Goal: Information Seeking & Learning: Find specific fact

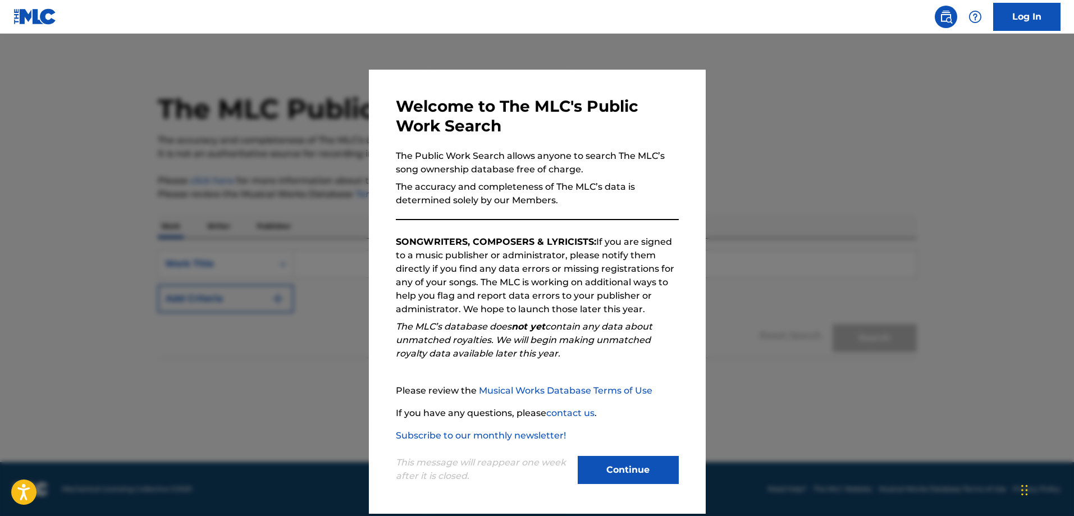
click at [599, 467] on button "Continue" at bounding box center [628, 470] width 101 height 28
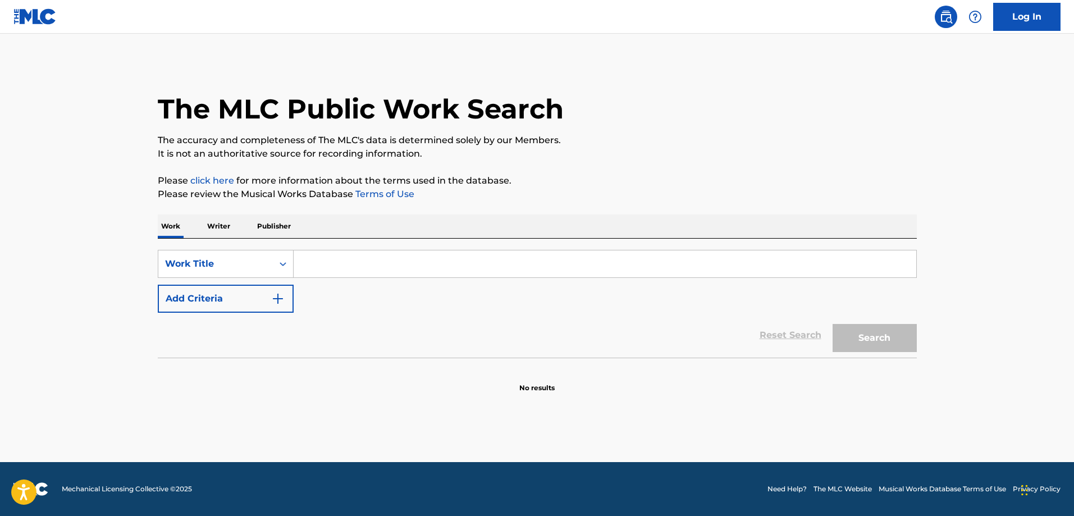
click at [334, 263] on input "Search Form" at bounding box center [605, 263] width 623 height 27
type input "Travelin' On"
click at [895, 341] on button "Search" at bounding box center [875, 338] width 84 height 28
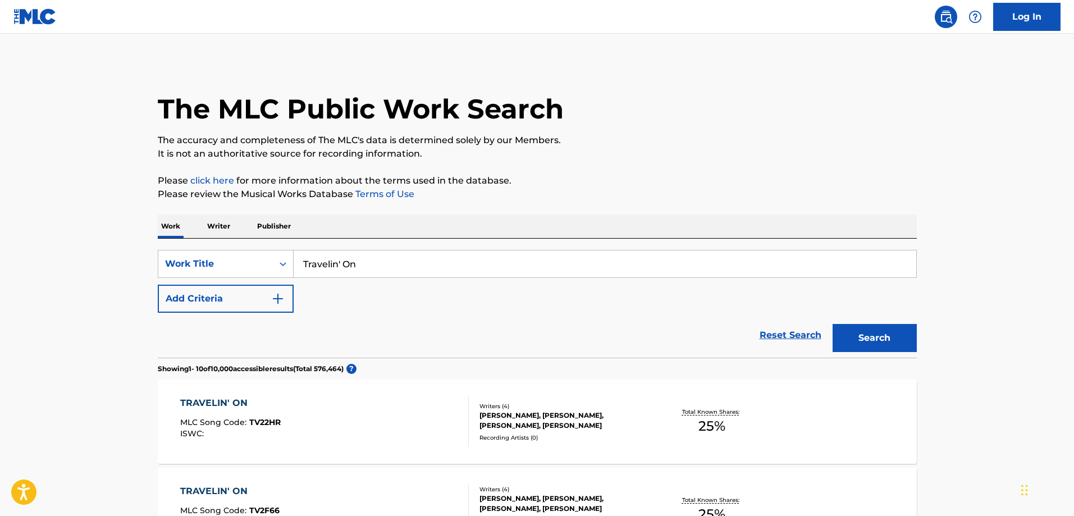
click at [228, 218] on p "Writer" at bounding box center [219, 227] width 30 height 24
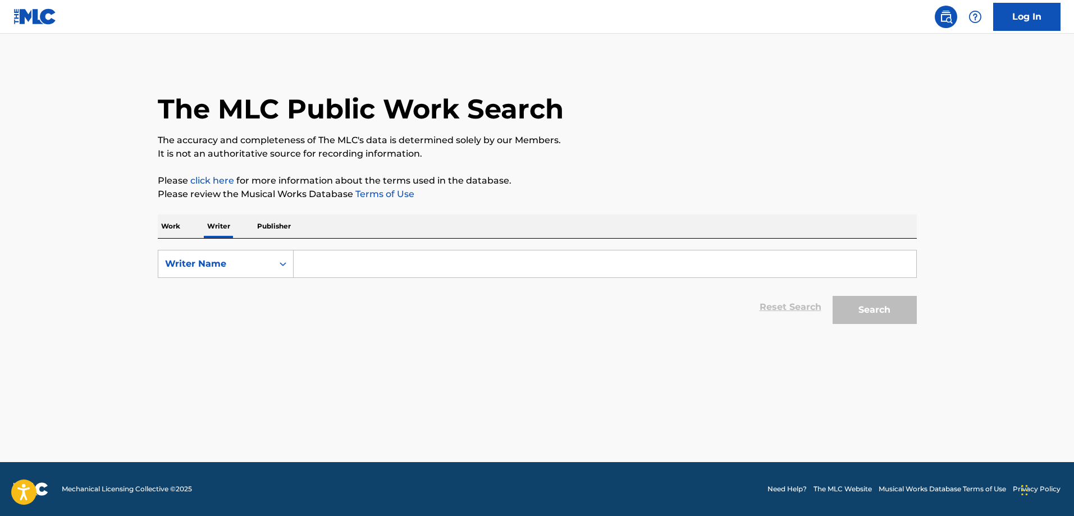
click at [269, 225] on p "Publisher" at bounding box center [274, 227] width 40 height 24
click at [227, 227] on p "Writer" at bounding box center [219, 227] width 30 height 24
click at [176, 224] on p "Work" at bounding box center [171, 227] width 26 height 24
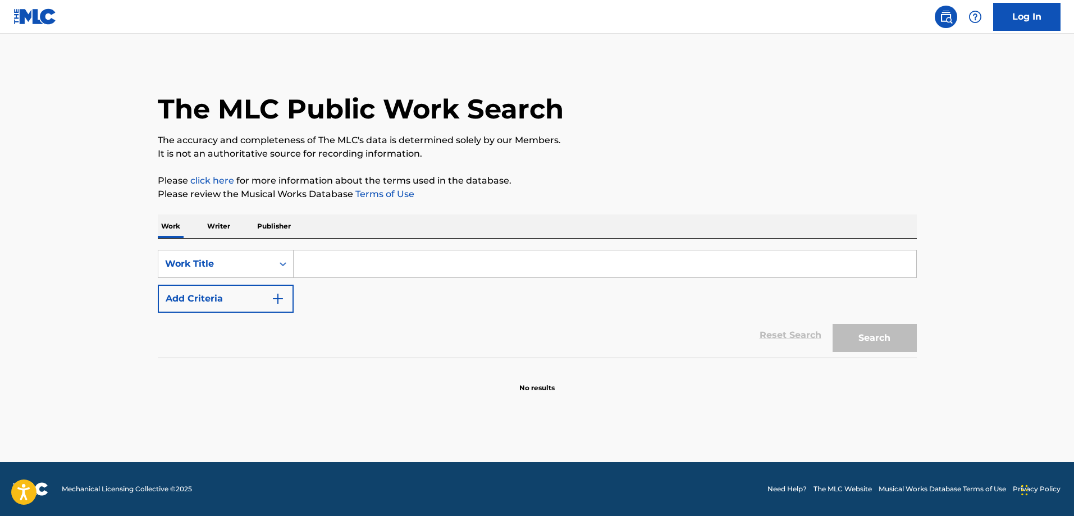
click at [311, 266] on input "Search Form" at bounding box center [605, 263] width 623 height 27
type input "Travelin' On"
click at [252, 293] on button "Add Criteria" at bounding box center [226, 299] width 136 height 28
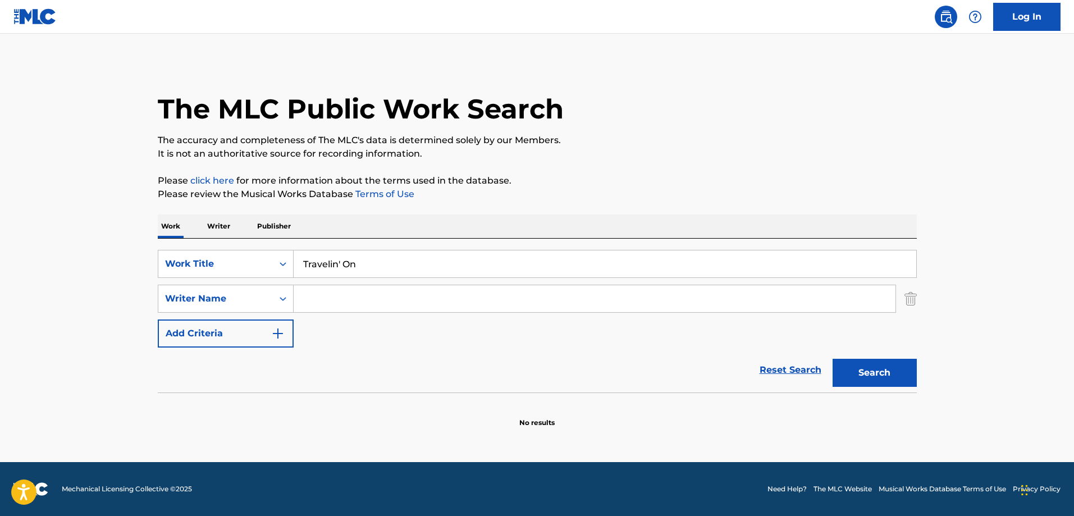
click at [353, 297] on input "Search Form" at bounding box center [595, 298] width 602 height 27
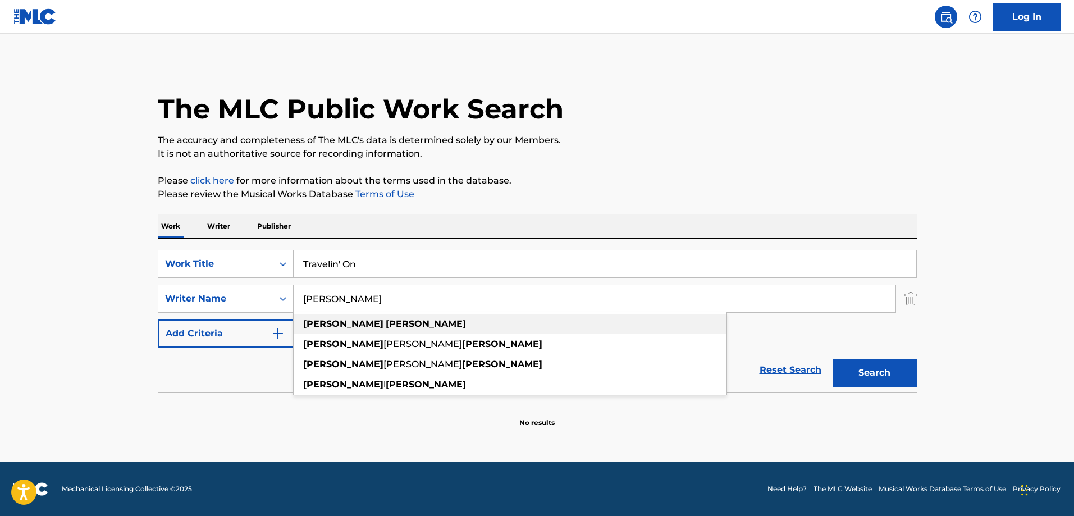
click at [386, 325] on strong "[PERSON_NAME]" at bounding box center [426, 323] width 80 height 11
type input "[PERSON_NAME]"
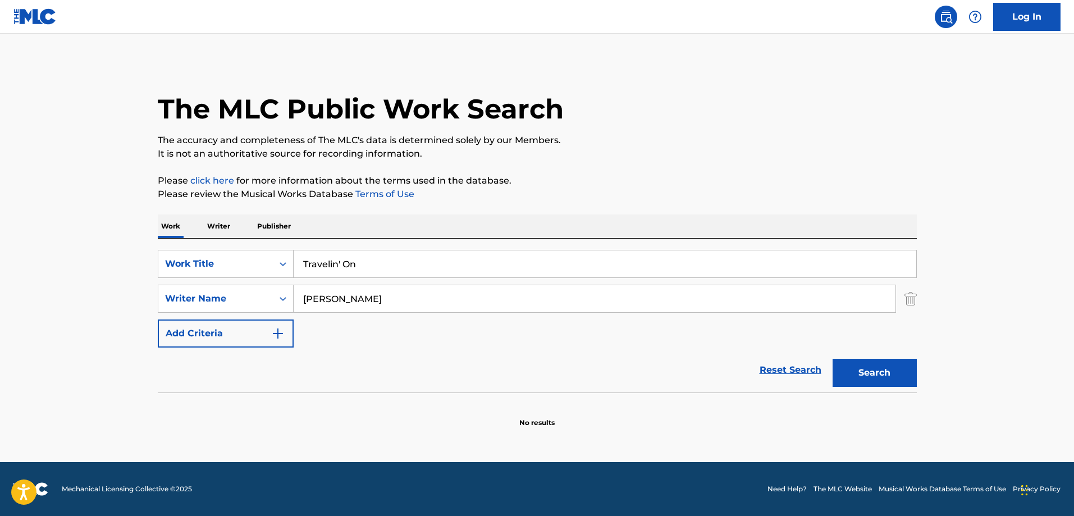
click at [847, 375] on button "Search" at bounding box center [875, 373] width 84 height 28
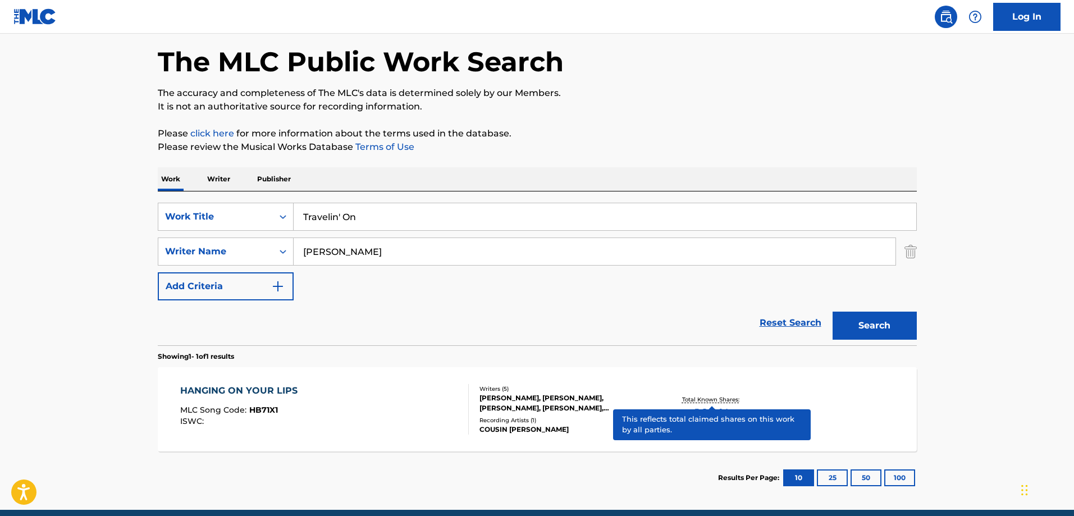
scroll to position [95, 0]
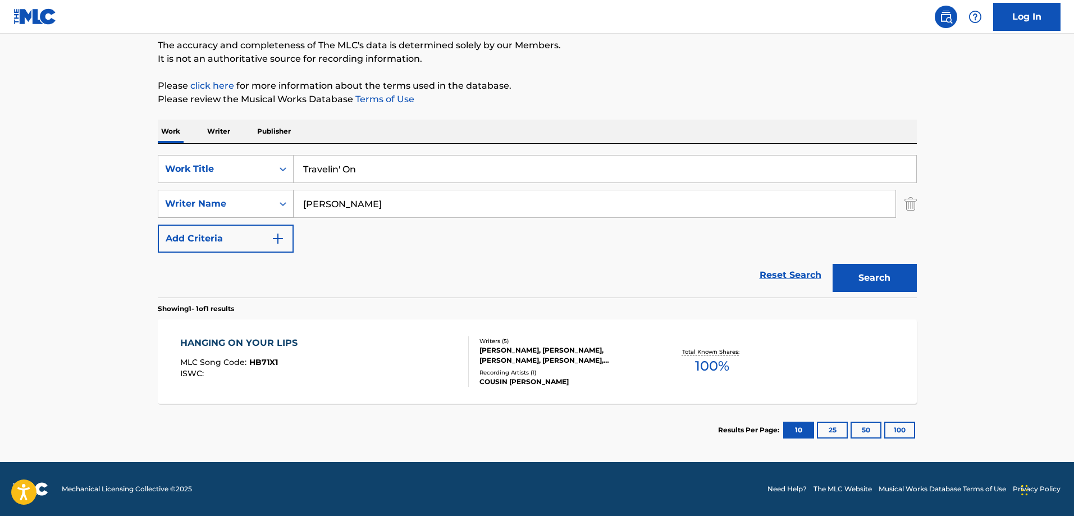
click at [278, 203] on icon "Search Form" at bounding box center [282, 203] width 11 height 11
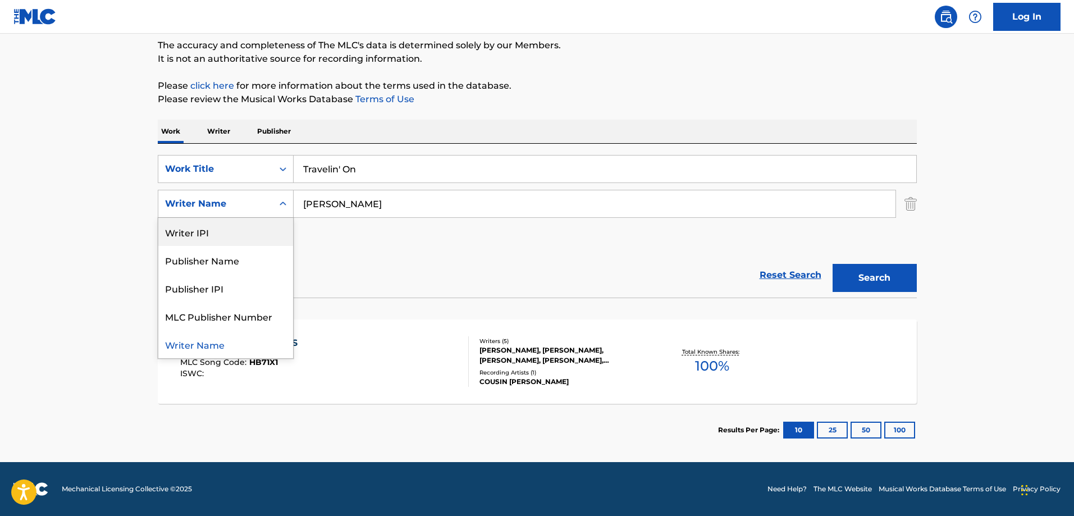
click at [194, 234] on div "Writer IPI" at bounding box center [225, 232] width 135 height 28
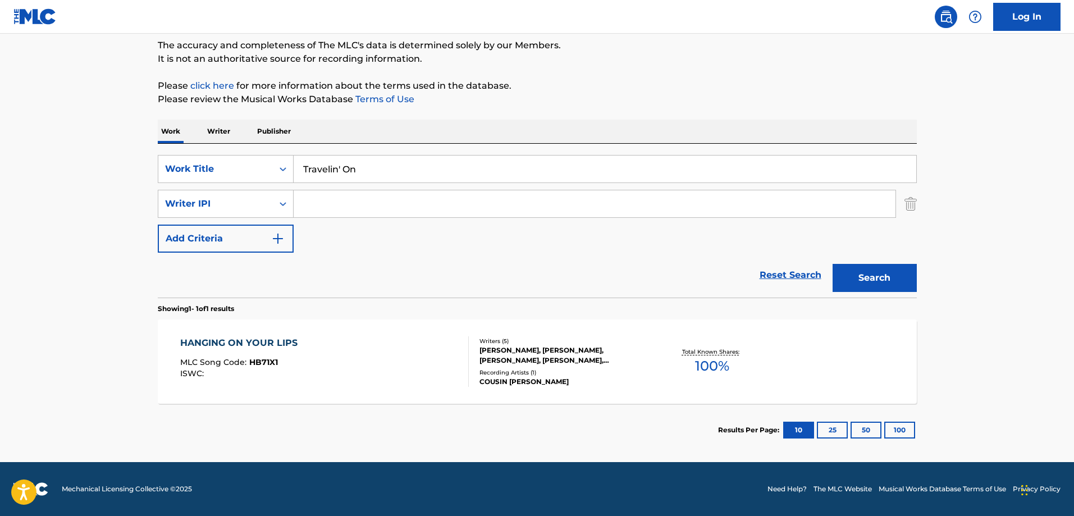
drag, startPoint x: 330, startPoint y: 241, endPoint x: 363, endPoint y: 284, distance: 54.0
click at [333, 241] on div "SearchWithCriteria275afe16-c6cc-4ed0-bbfd-7ae278b55589 Work Title Travelin' On …" at bounding box center [537, 204] width 759 height 98
drag, startPoint x: 372, startPoint y: 174, endPoint x: 272, endPoint y: 174, distance: 100.0
click at [272, 174] on div "SearchWithCriteria275afe16-c6cc-4ed0-bbfd-7ae278b55589 Work Title Travelin' On" at bounding box center [537, 169] width 759 height 28
click at [367, 168] on input "Travelin' On" at bounding box center [605, 169] width 623 height 27
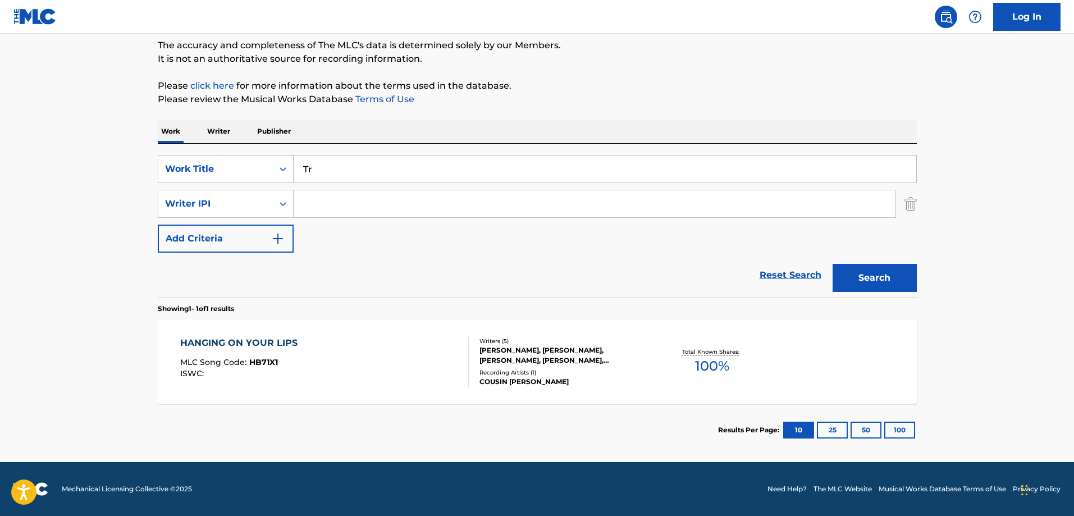
type input "T"
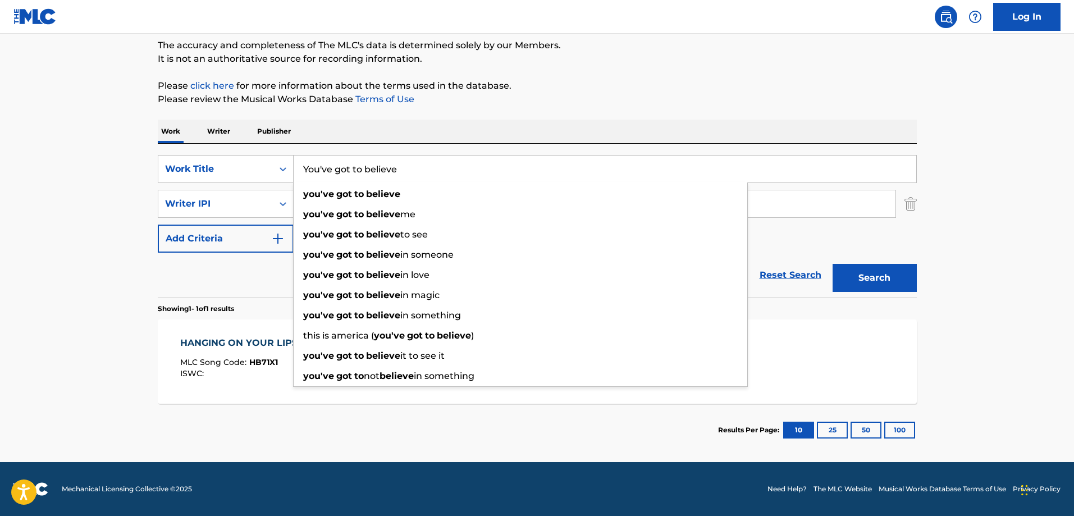
type input "You've got to believe"
click at [833, 264] on button "Search" at bounding box center [875, 278] width 84 height 28
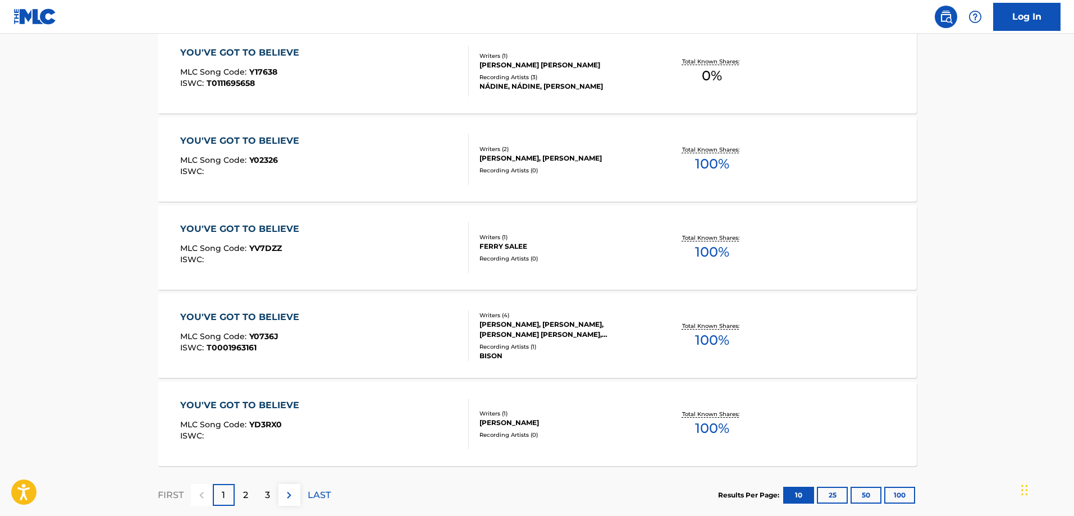
scroll to position [881, 0]
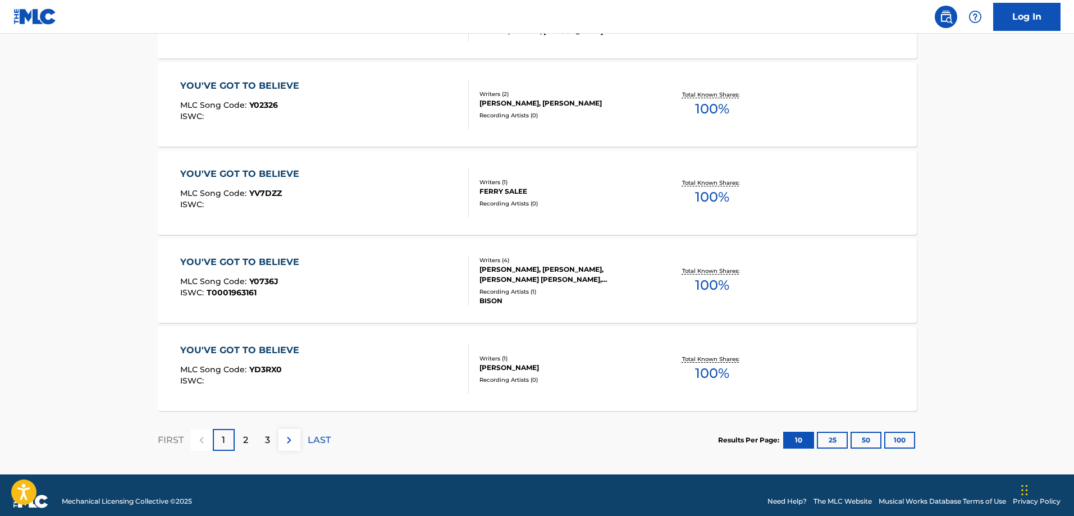
click at [245, 440] on p "2" at bounding box center [245, 440] width 5 height 13
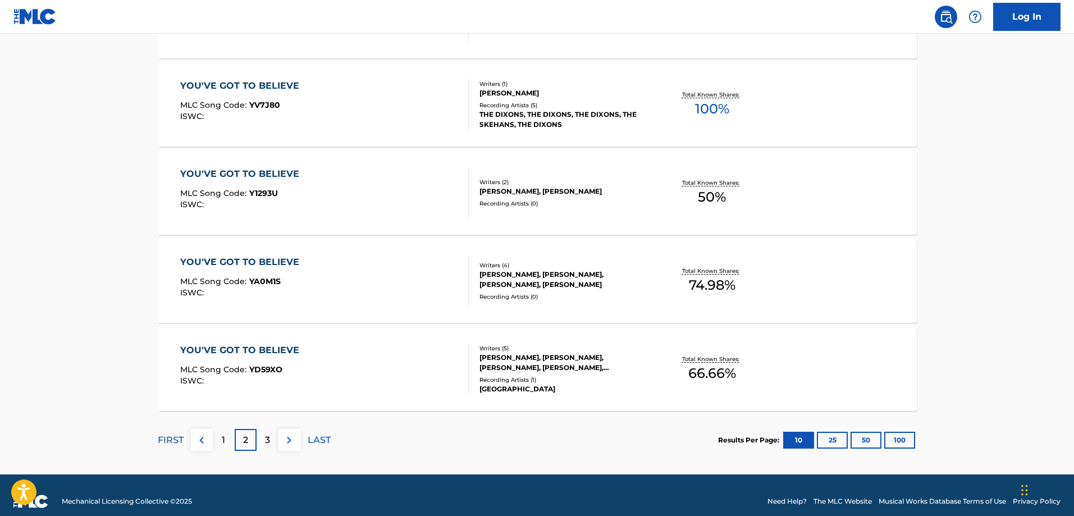
click at [267, 443] on p "3" at bounding box center [267, 440] width 5 height 13
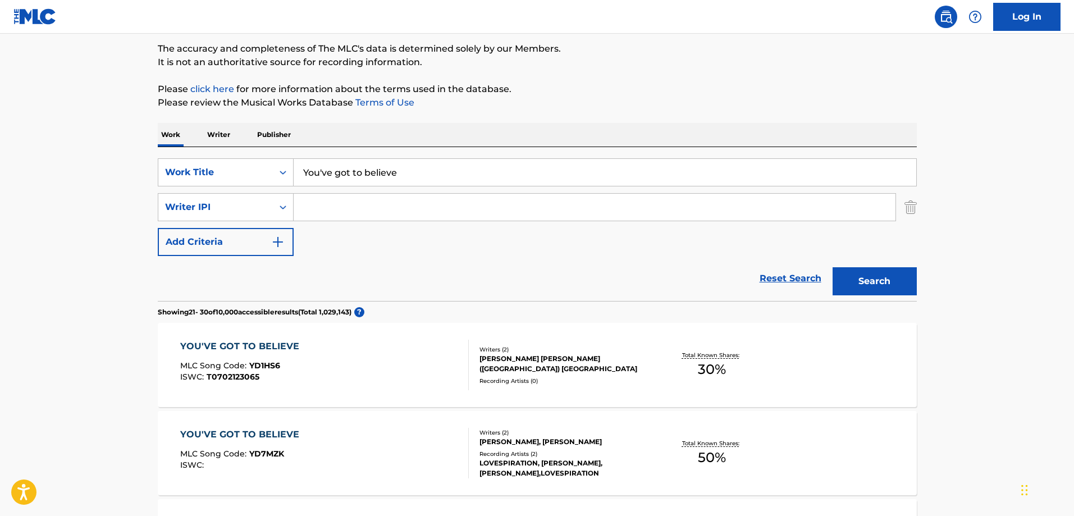
scroll to position [0, 0]
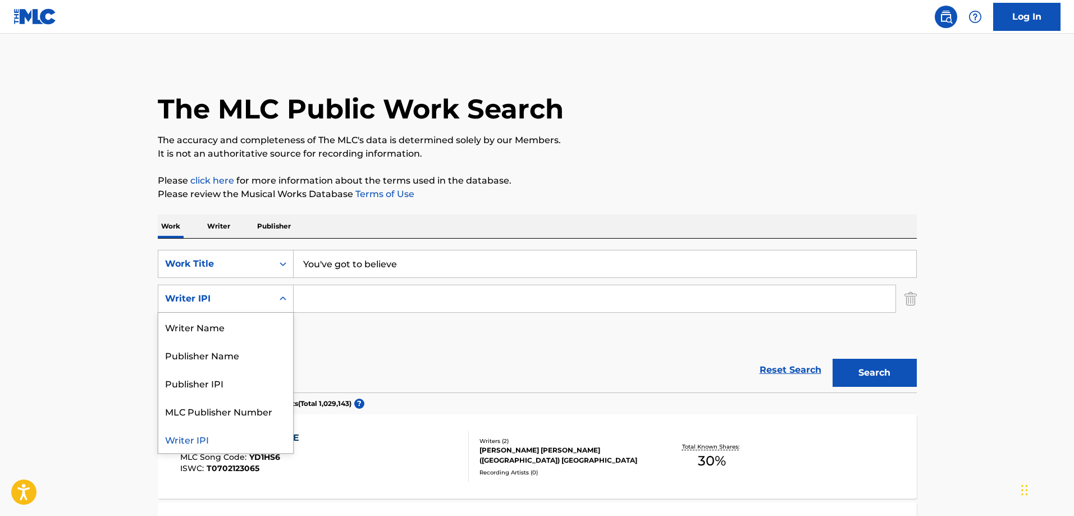
click at [276, 301] on div "Search Form" at bounding box center [283, 299] width 20 height 20
click at [227, 326] on div "Writer Name" at bounding box center [225, 327] width 135 height 28
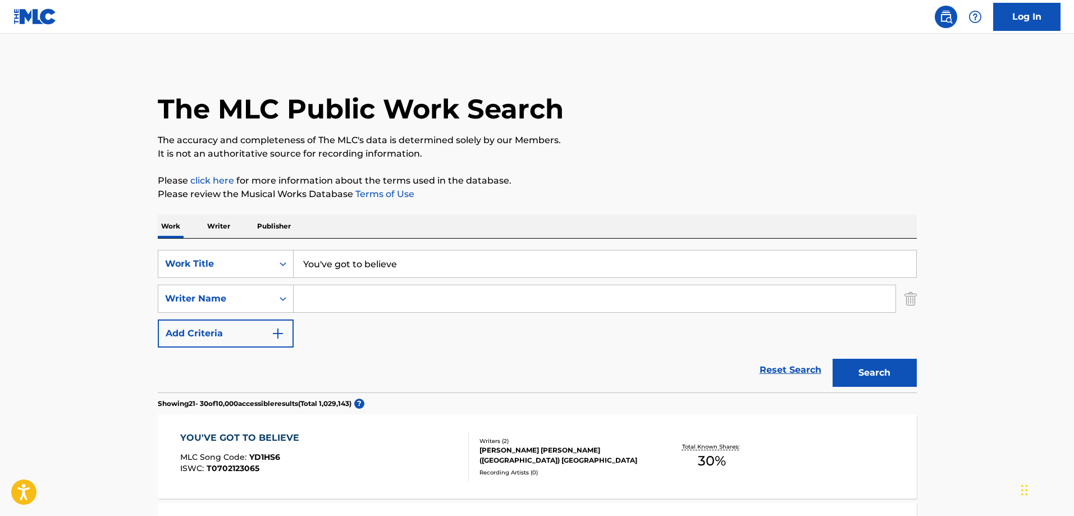
click at [322, 298] on input "Search Form" at bounding box center [595, 298] width 602 height 27
type input "[PERSON_NAME] Guitar [PERSON_NAME]"
click at [879, 370] on button "Search" at bounding box center [875, 373] width 84 height 28
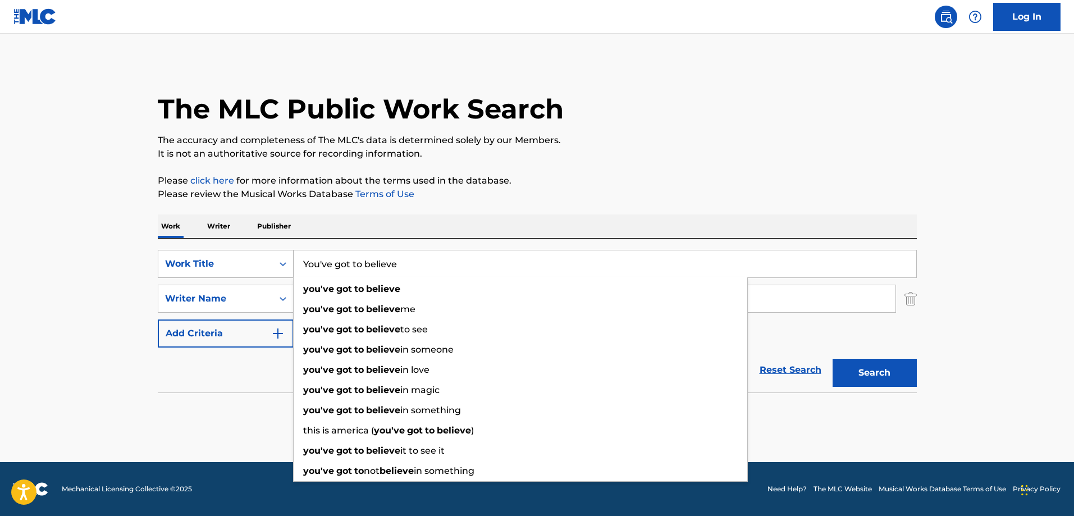
drag, startPoint x: 413, startPoint y: 259, endPoint x: 283, endPoint y: 254, distance: 130.4
click at [283, 254] on div "SearchWithCriteria275afe16-c6cc-4ed0-bbfd-7ae278b55589 Work Title You've got to…" at bounding box center [537, 264] width 759 height 28
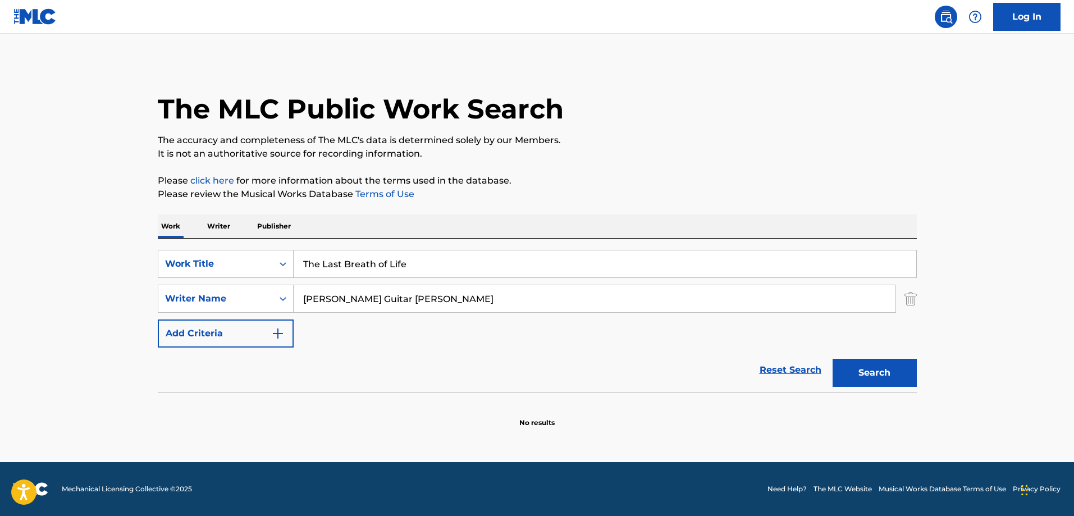
type input "The Last Breath of Life"
drag, startPoint x: 421, startPoint y: 301, endPoint x: 318, endPoint y: 299, distance: 103.4
click at [321, 300] on input "[PERSON_NAME] Guitar [PERSON_NAME]" at bounding box center [595, 298] width 602 height 27
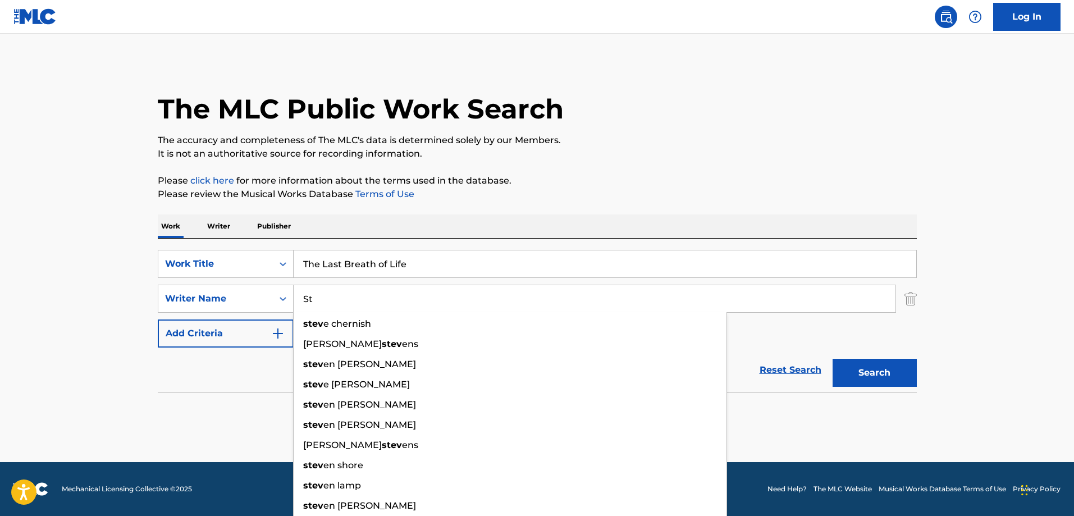
type input "S"
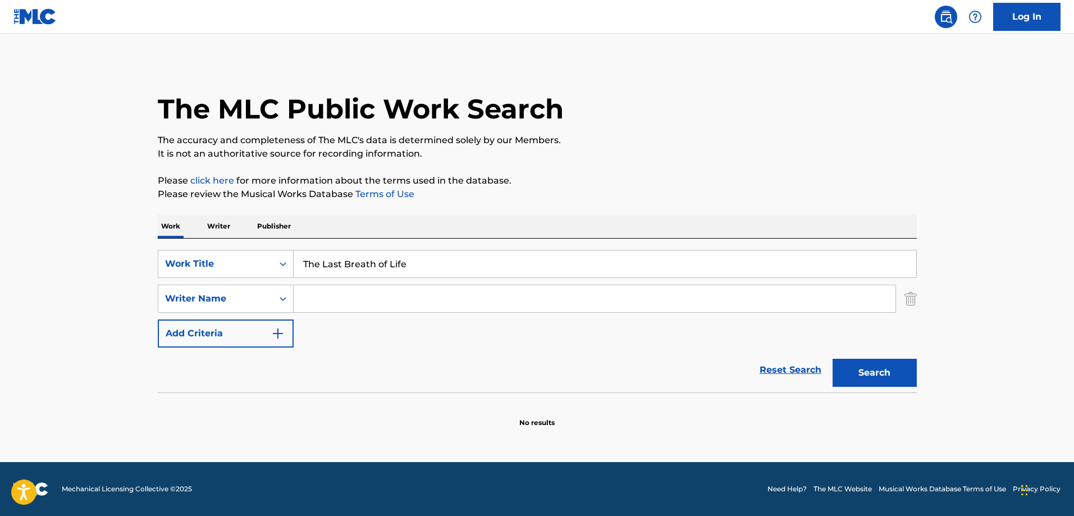
click at [912, 302] on img "Search Form" at bounding box center [911, 299] width 12 height 28
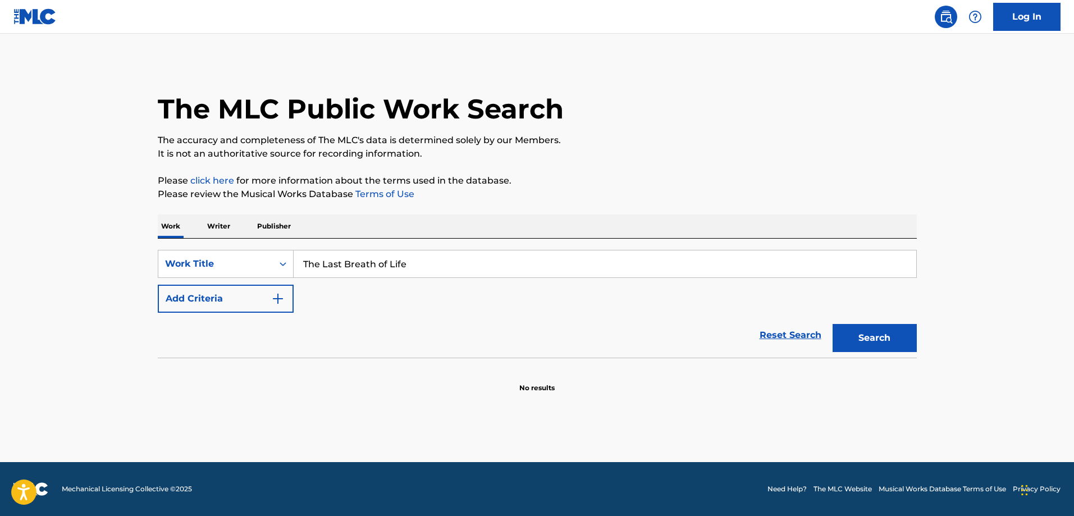
click at [885, 338] on button "Search" at bounding box center [875, 338] width 84 height 28
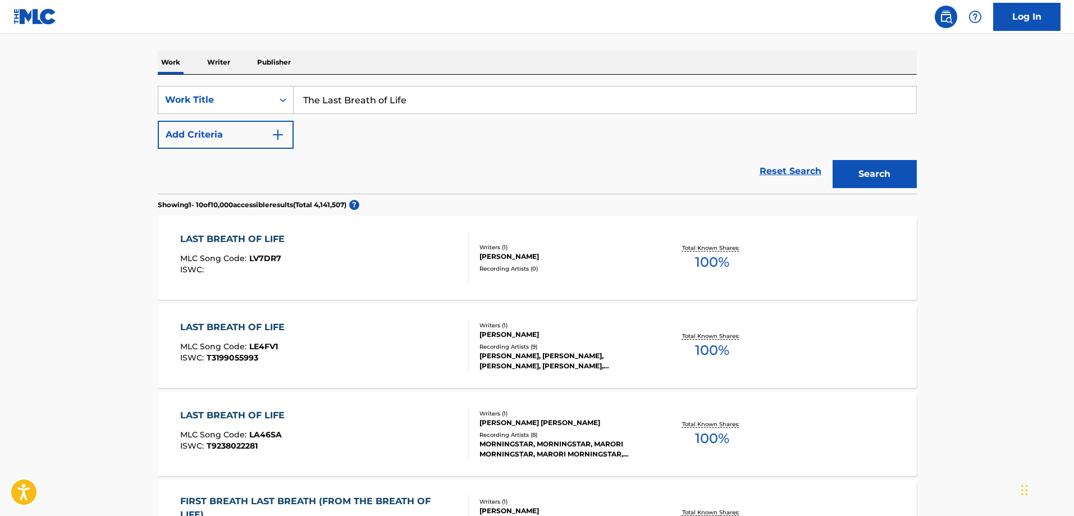
scroll to position [225, 0]
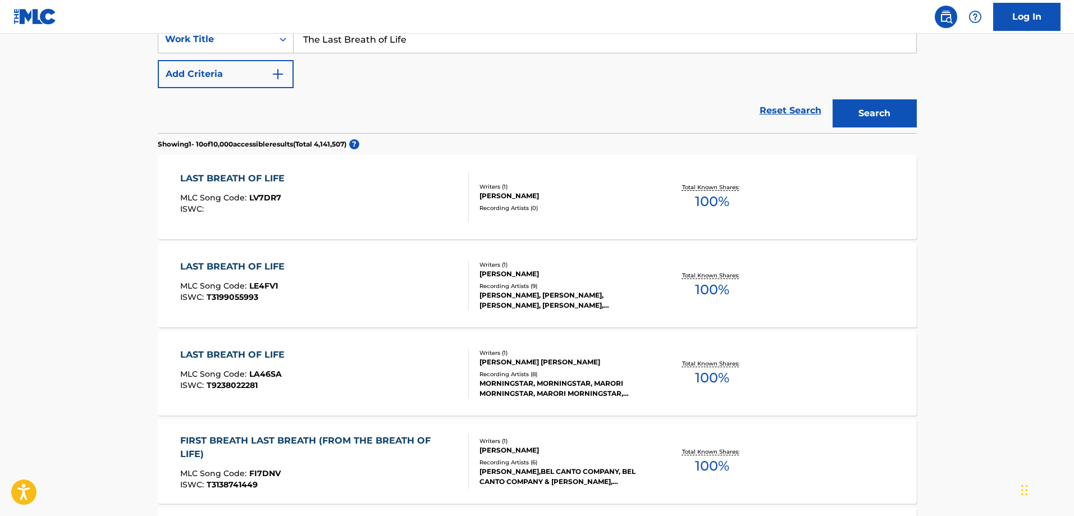
click at [234, 265] on div "LAST BREATH OF LIFE" at bounding box center [235, 266] width 110 height 13
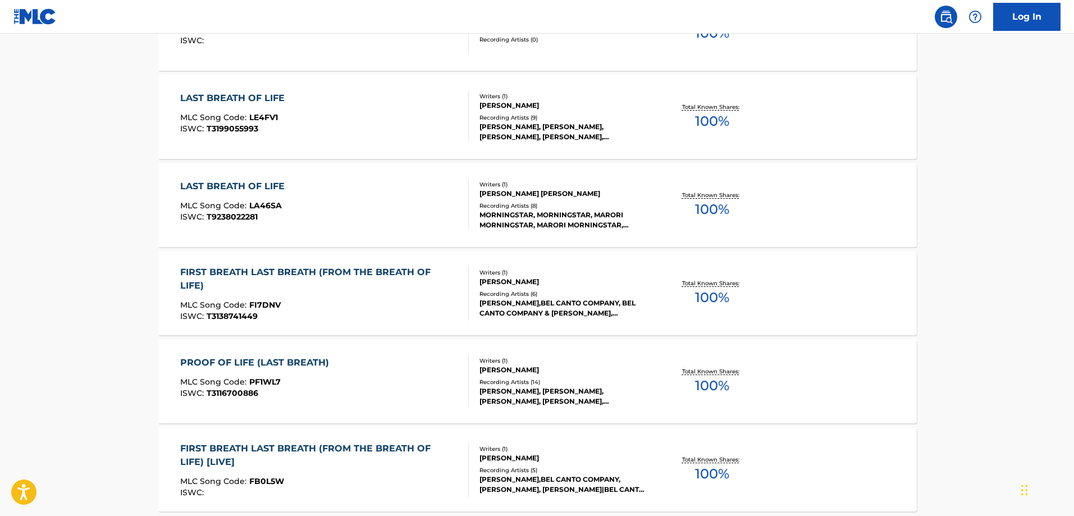
click at [503, 124] on div "[PERSON_NAME], [PERSON_NAME], [PERSON_NAME], [PERSON_NAME], [PERSON_NAME]" at bounding box center [565, 132] width 170 height 20
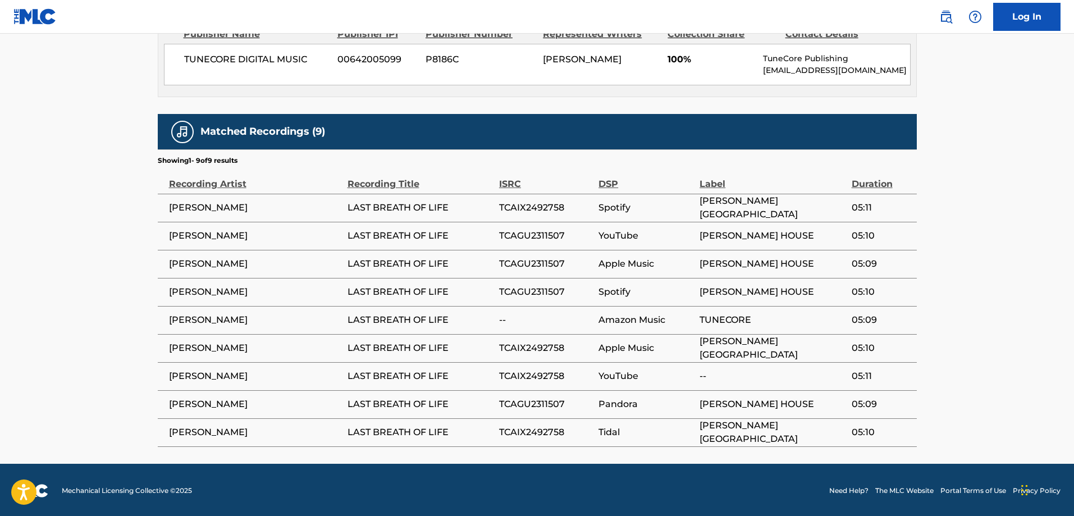
scroll to position [554, 0]
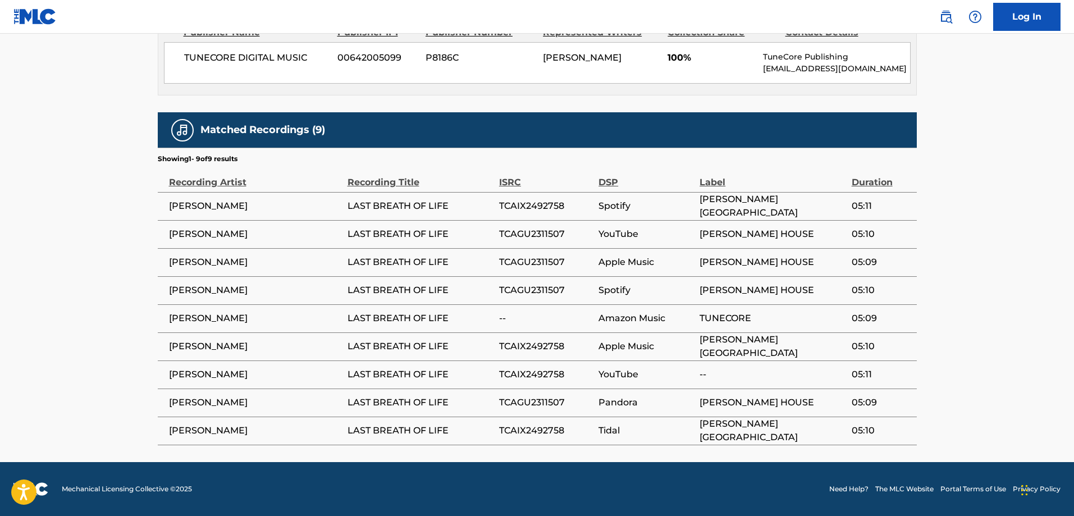
scroll to position [422, 0]
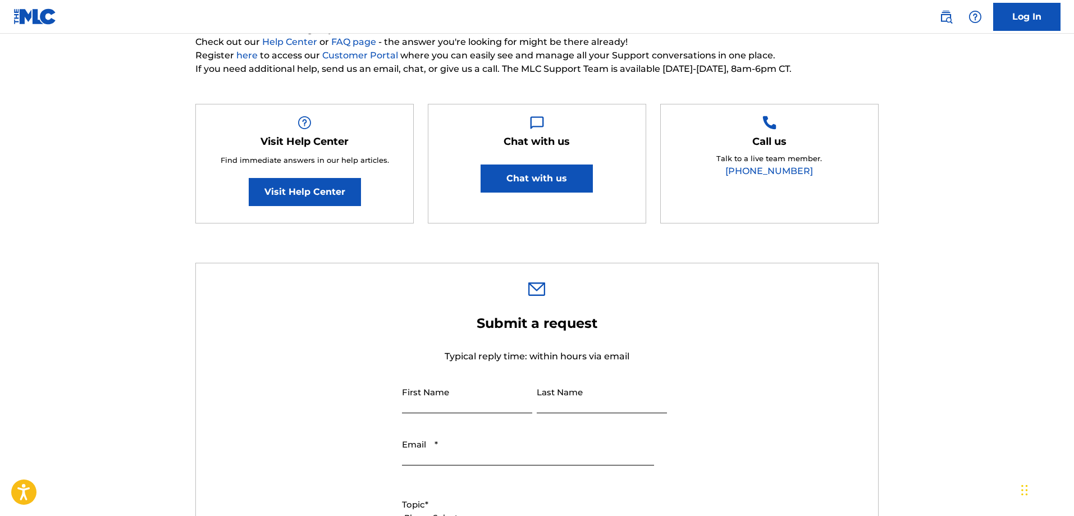
scroll to position [112, 0]
